Goal: Check status: Check status

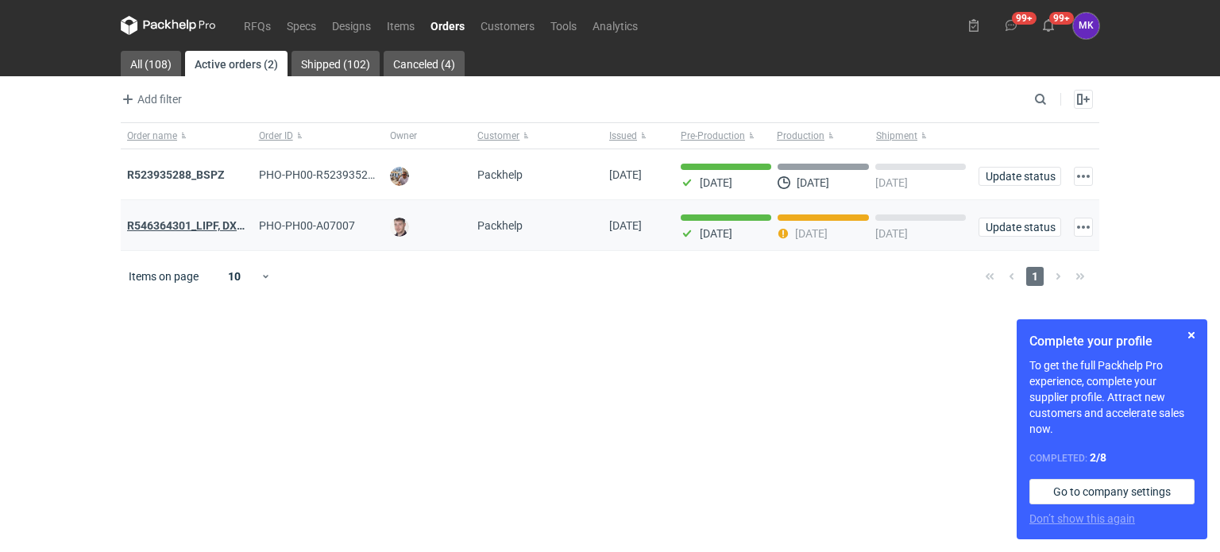
click at [207, 225] on strong "R546364301_LIPF, DXDG" at bounding box center [189, 225] width 125 height 13
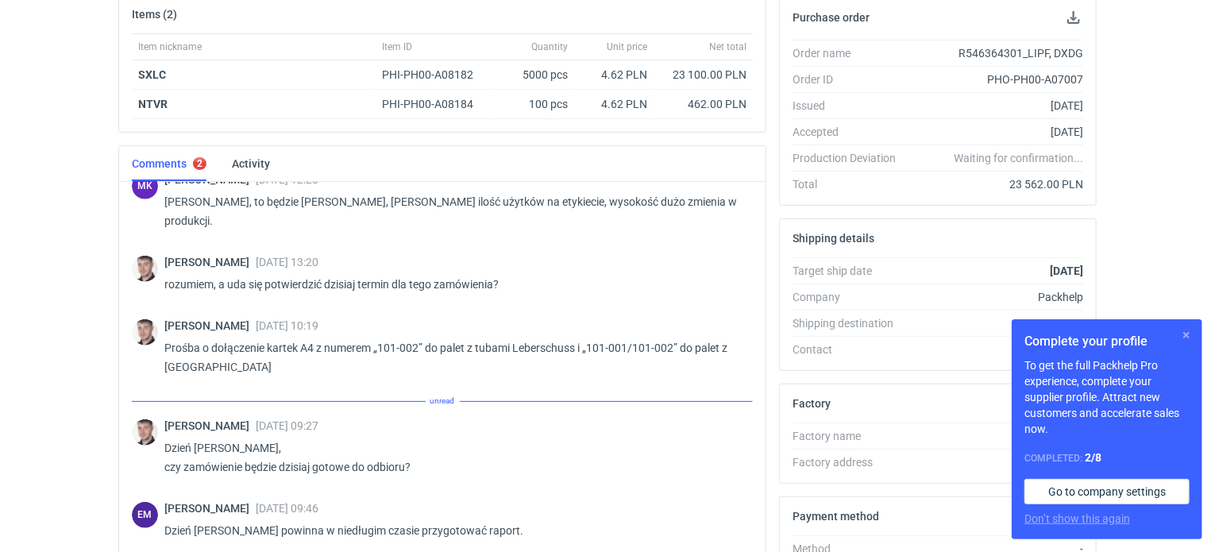
scroll to position [359, 0]
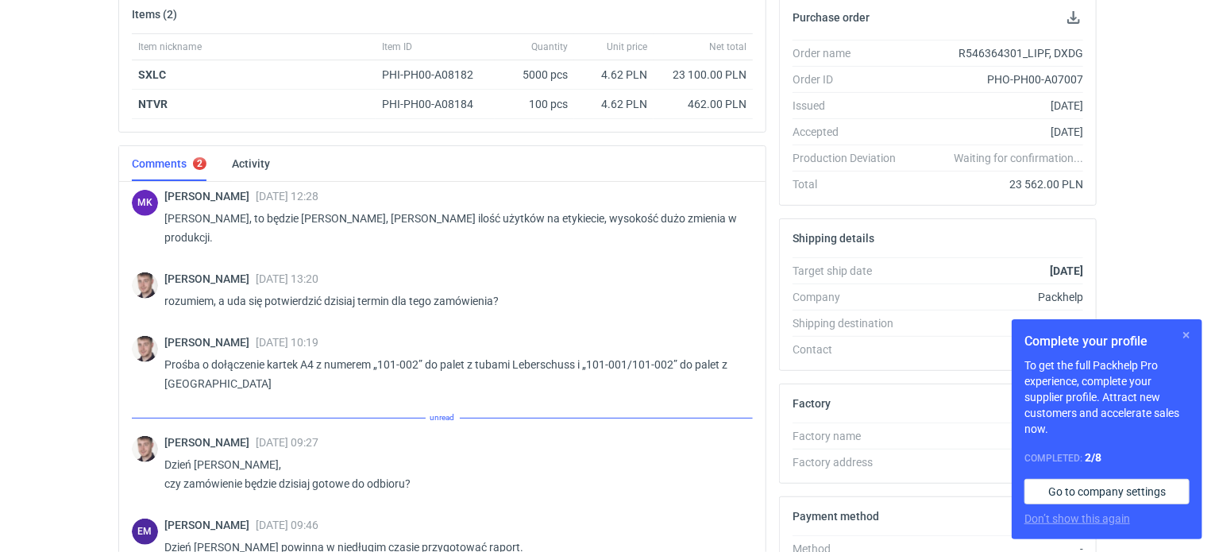
click at [1184, 327] on button "button" at bounding box center [1186, 335] width 19 height 19
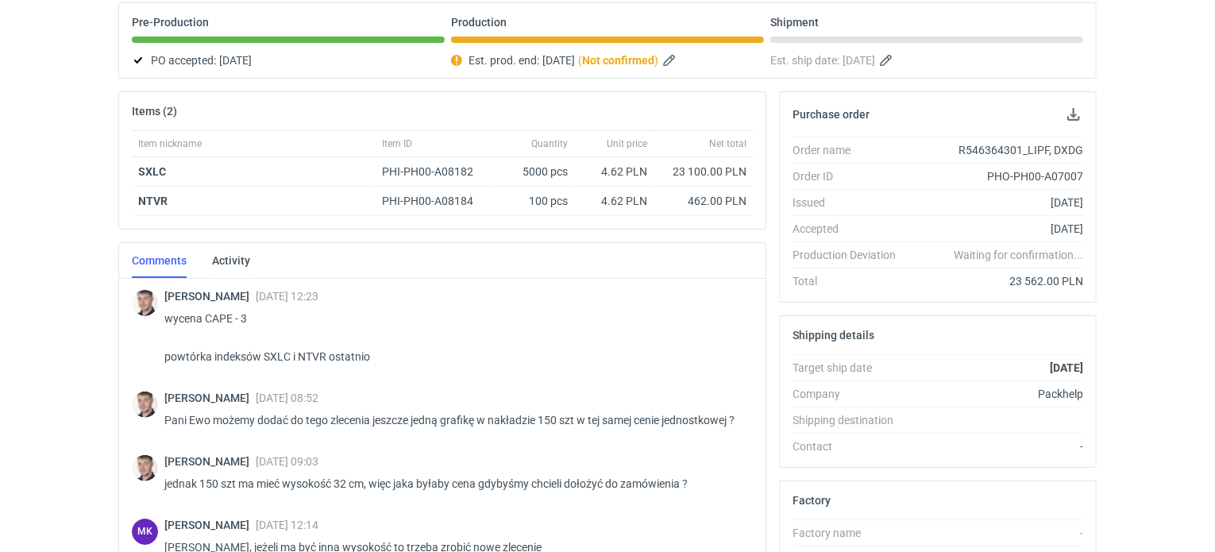
scroll to position [0, 0]
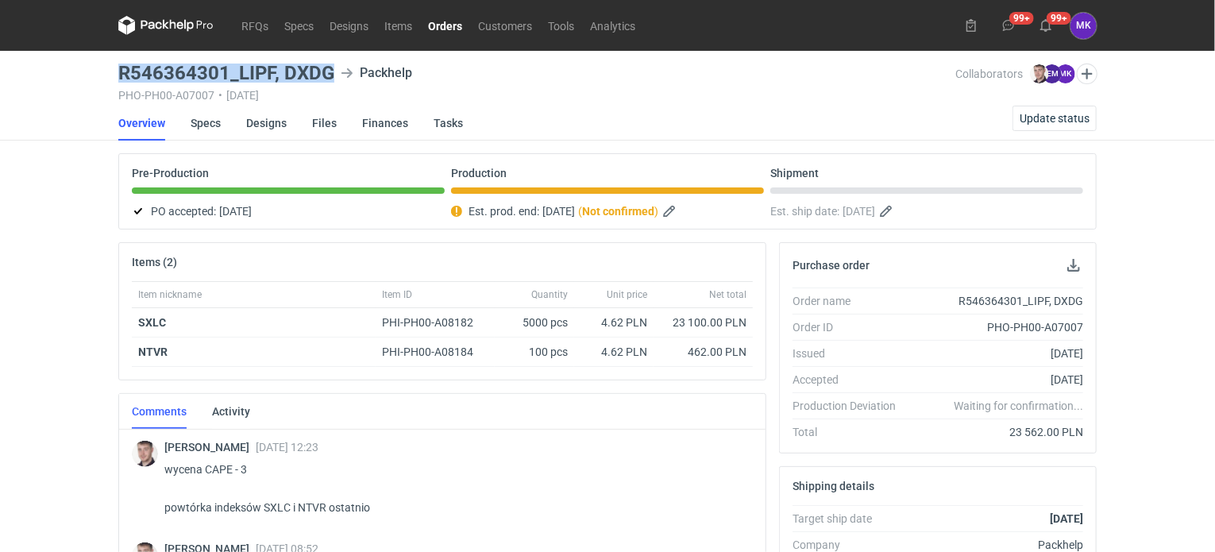
drag, startPoint x: 336, startPoint y: 73, endPoint x: 113, endPoint y: 58, distance: 223.7
click at [113, 58] on main "R546364301_LIPF, DXDG Packhelp PHO-PH00-A07007 • [DATE] Collaborators [PERSON_N…" at bounding box center [607, 536] width 991 height 970
drag, startPoint x: 139, startPoint y: 318, endPoint x: 172, endPoint y: 318, distance: 32.6
click at [172, 318] on div "SXLC" at bounding box center [254, 322] width 244 height 29
copy strong "SXLC"
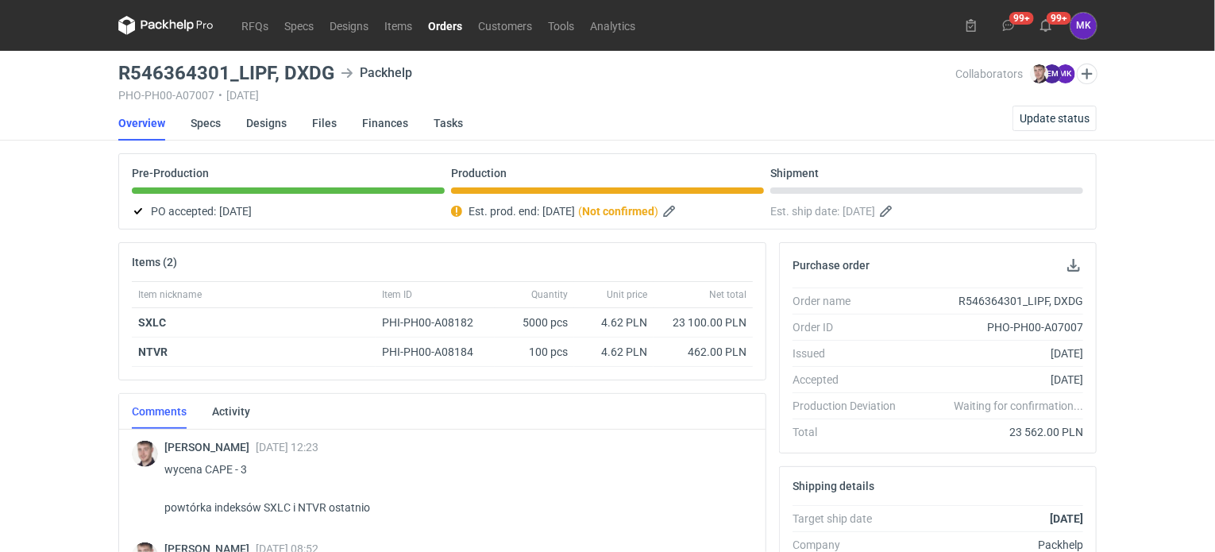
click at [73, 344] on div "RFQs Specs Designs Items Orders Customers Tools Analytics 99+ 99+ MK Martyna Ko…" at bounding box center [607, 276] width 1215 height 552
click at [269, 120] on link "Designs" at bounding box center [266, 123] width 41 height 35
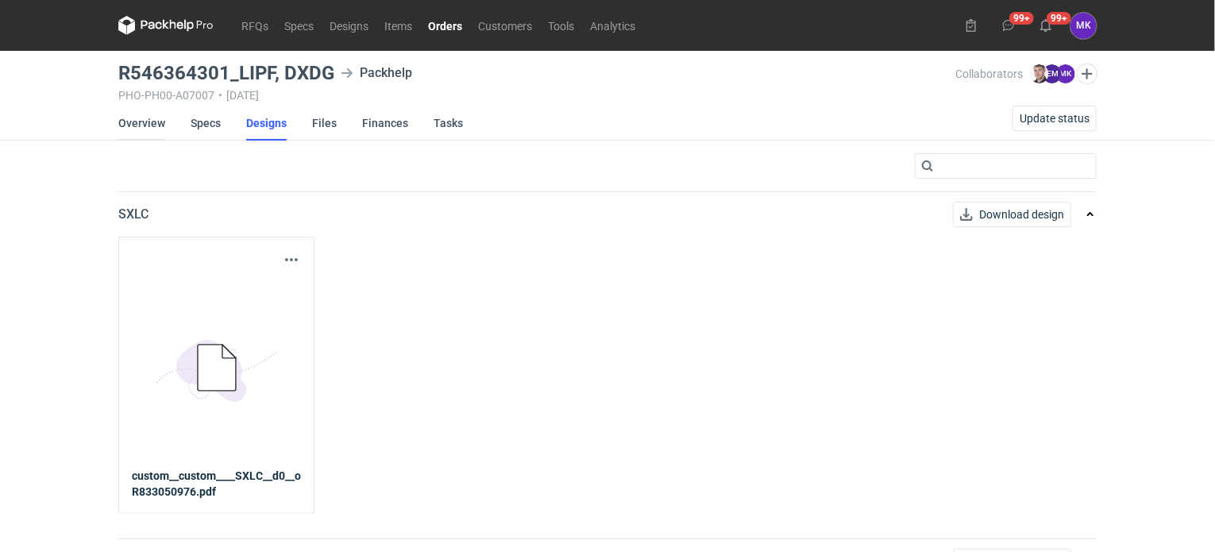
click at [138, 123] on link "Overview" at bounding box center [141, 123] width 47 height 35
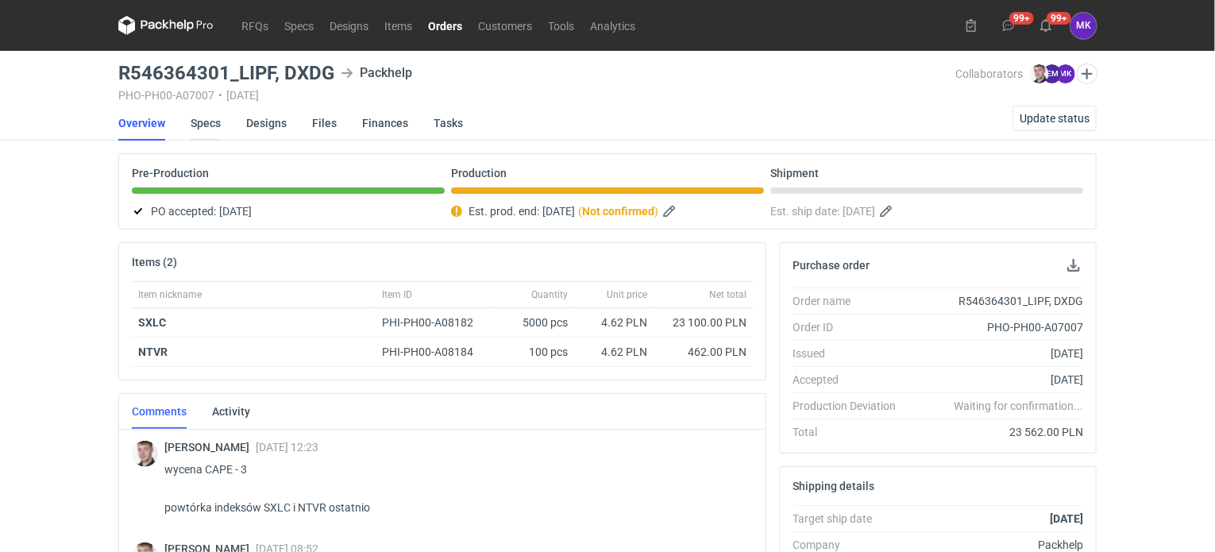
click at [202, 117] on link "Specs" at bounding box center [206, 123] width 30 height 35
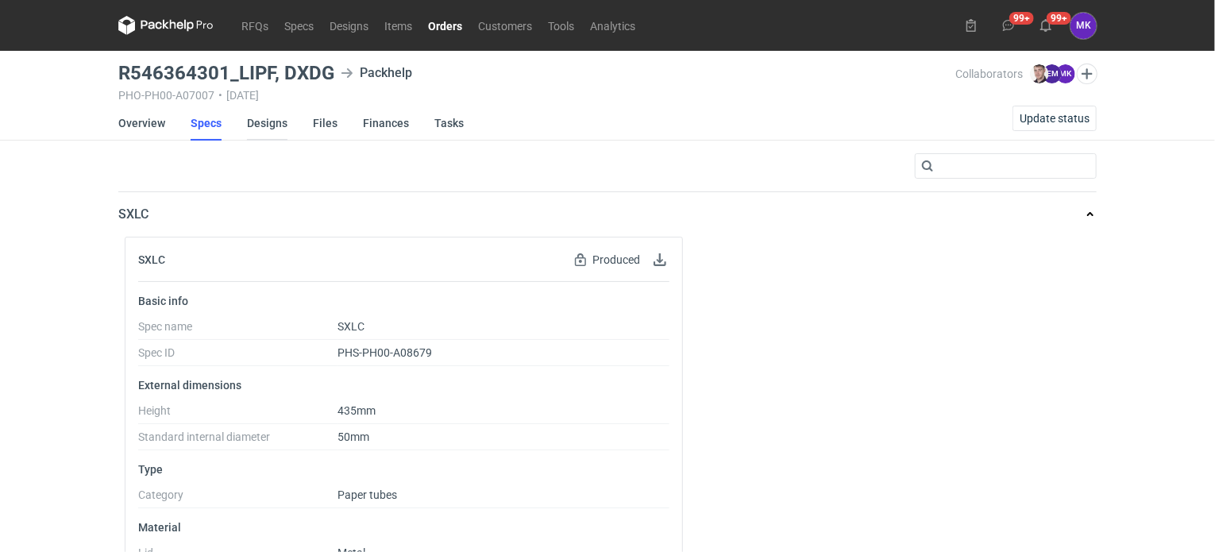
click at [266, 121] on link "Designs" at bounding box center [267, 123] width 41 height 35
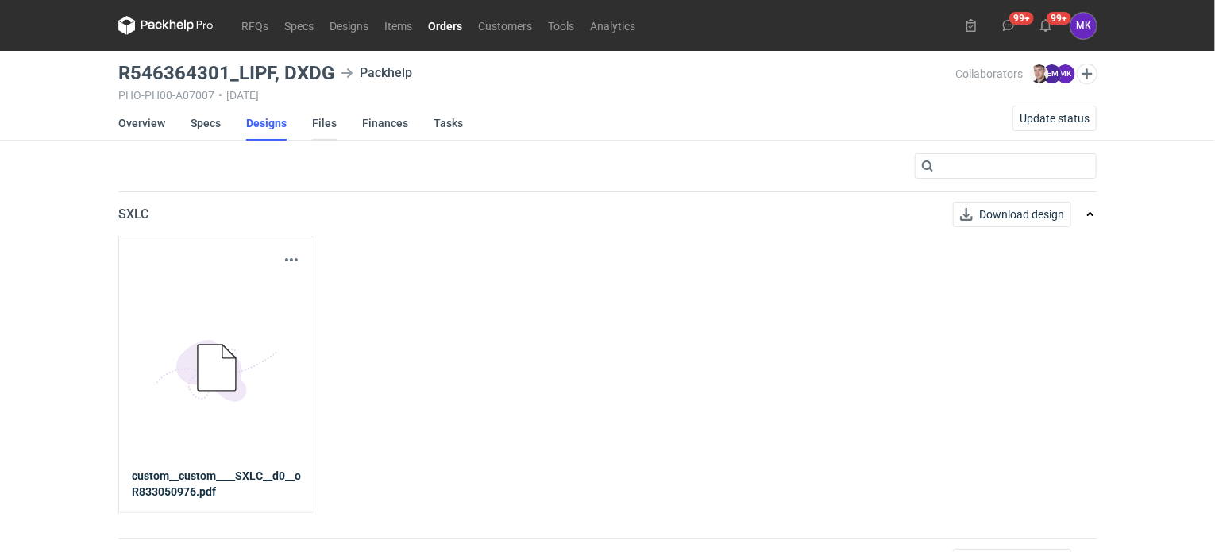
click at [330, 117] on link "Files" at bounding box center [324, 123] width 25 height 35
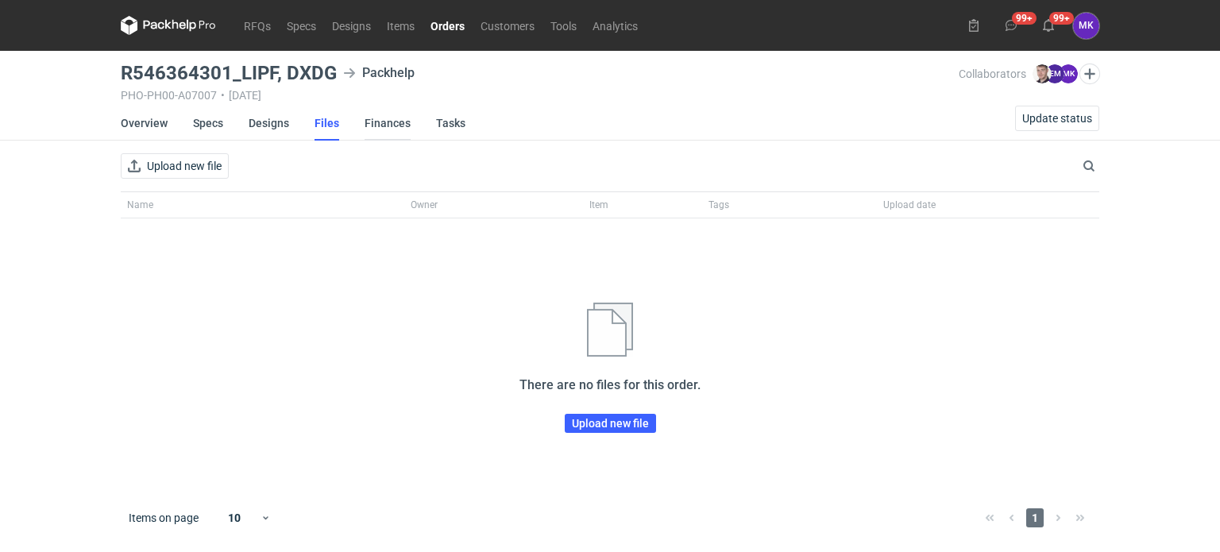
click at [368, 118] on link "Finances" at bounding box center [388, 123] width 46 height 35
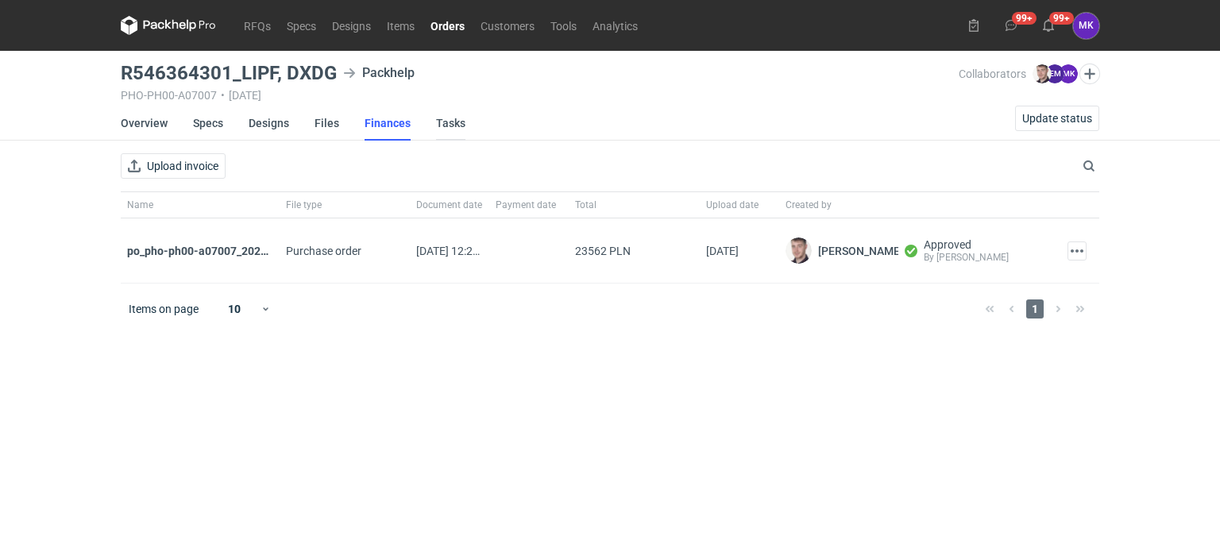
click at [446, 118] on link "Tasks" at bounding box center [450, 123] width 29 height 35
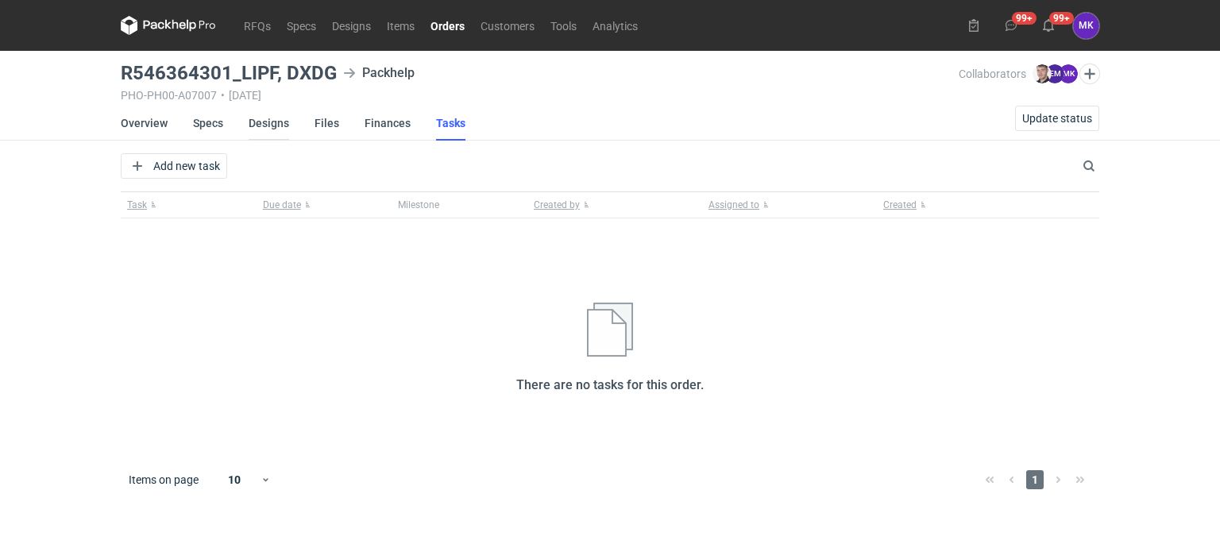
click at [260, 121] on link "Designs" at bounding box center [269, 123] width 41 height 35
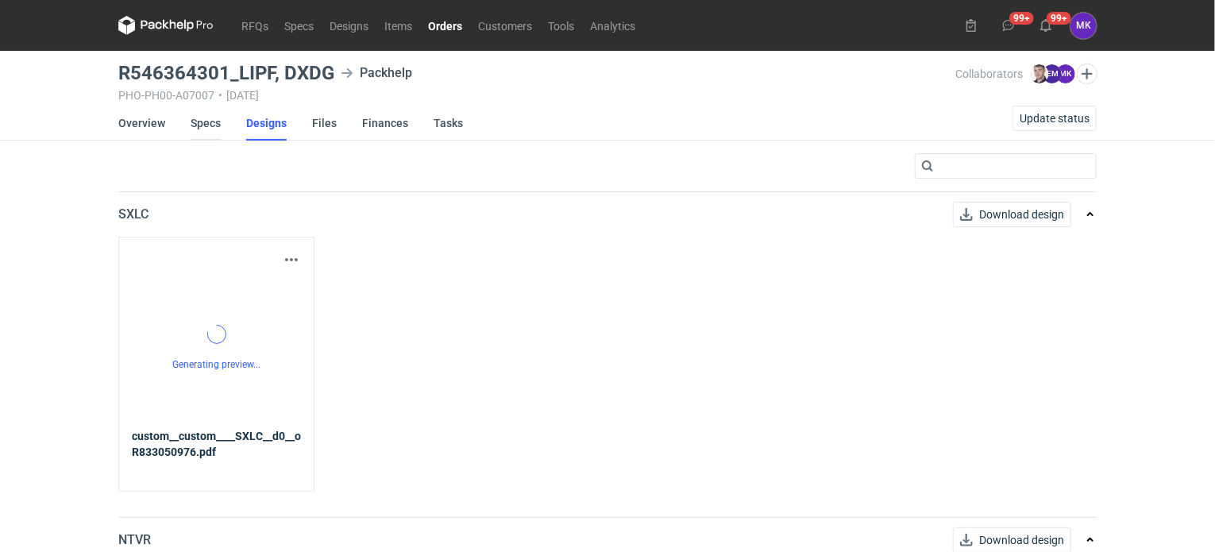
click at [195, 118] on link "Specs" at bounding box center [206, 123] width 30 height 35
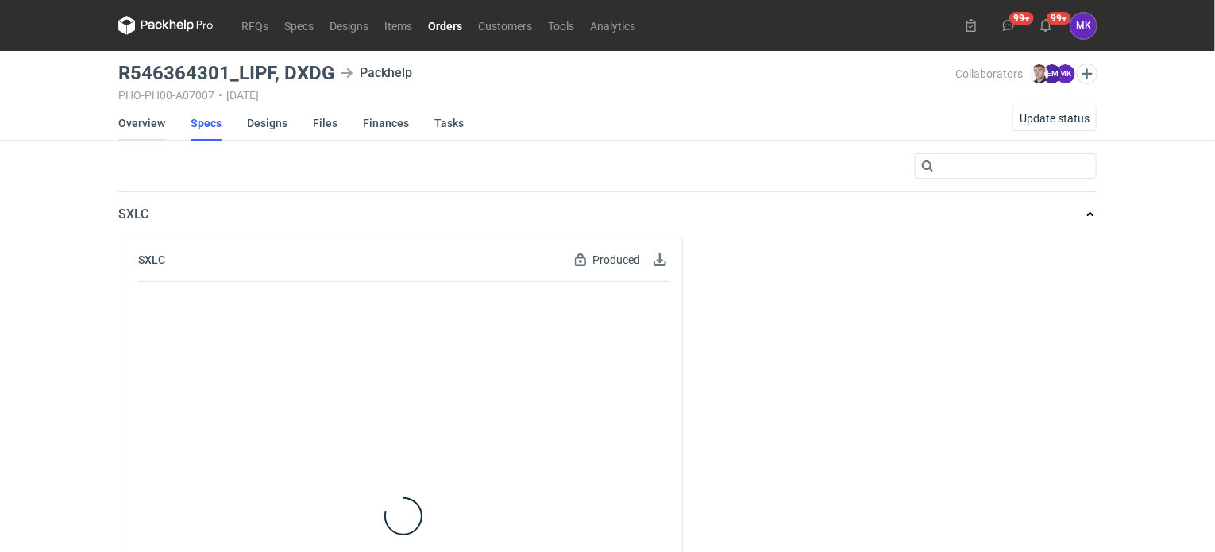
click at [153, 124] on link "Overview" at bounding box center [141, 123] width 47 height 35
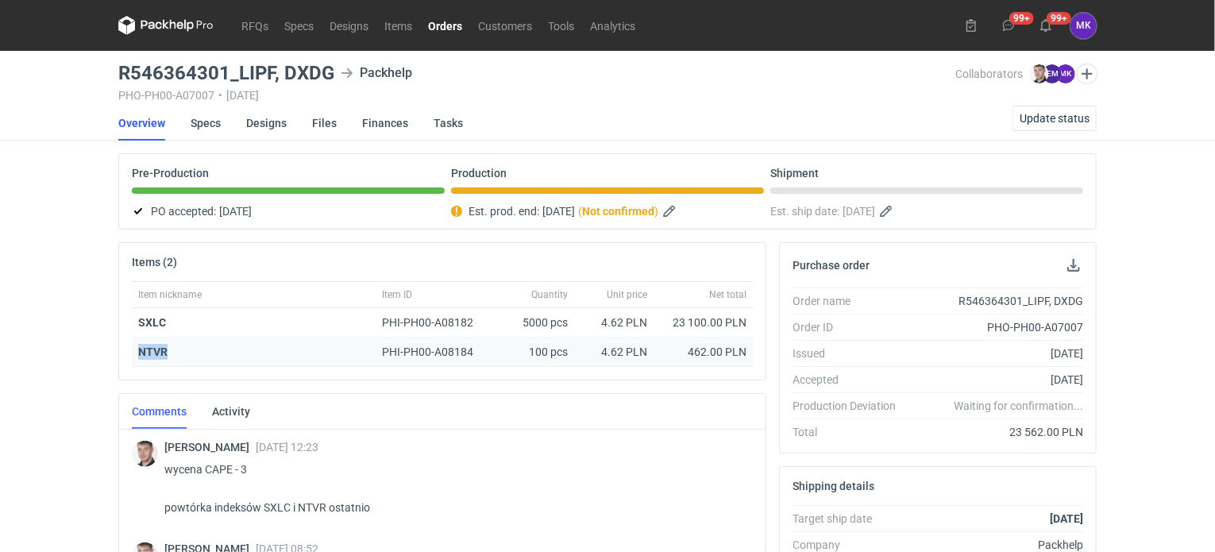
drag, startPoint x: 171, startPoint y: 350, endPoint x: 135, endPoint y: 352, distance: 35.8
click at [135, 352] on div "NTVR" at bounding box center [254, 352] width 244 height 29
copy strong "NTVR"
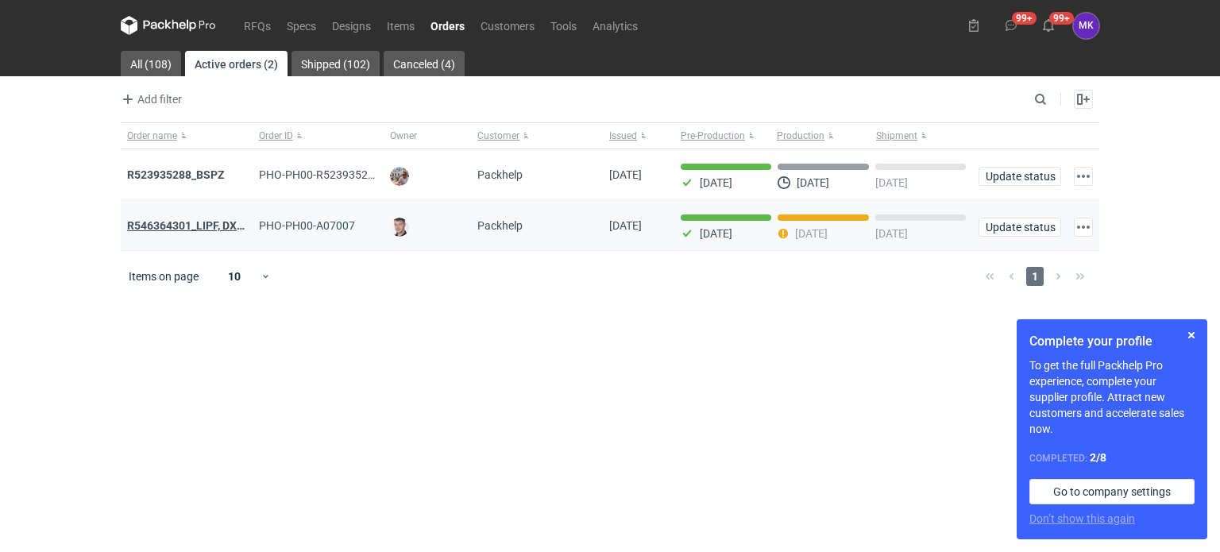
click at [202, 225] on strong "R546364301_LIPF, DXDG" at bounding box center [189, 225] width 125 height 13
